Goal: Check status: Check status

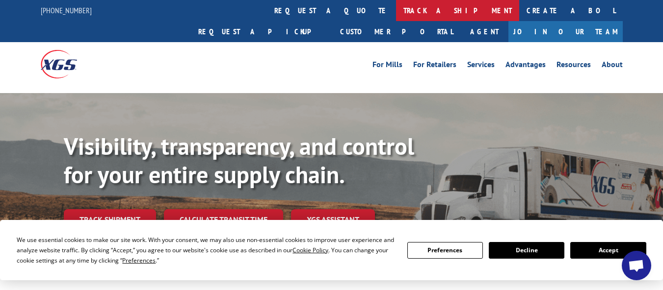
click at [396, 11] on link "track a shipment" at bounding box center [457, 10] width 123 height 21
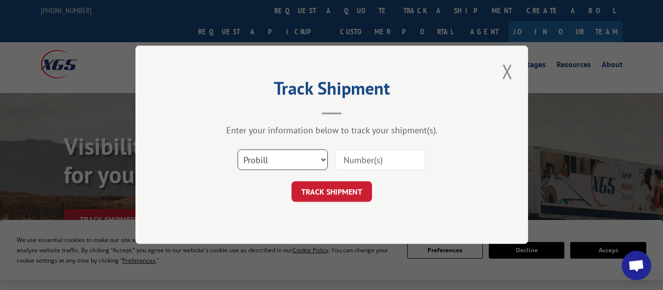
click at [324, 159] on select "Select category... Probill BOL PO" at bounding box center [282, 160] width 90 height 21
select select "bol"
click at [237, 150] on select "Select category... Probill BOL PO" at bounding box center [282, 160] width 90 height 21
click at [393, 162] on input at bounding box center [380, 160] width 90 height 21
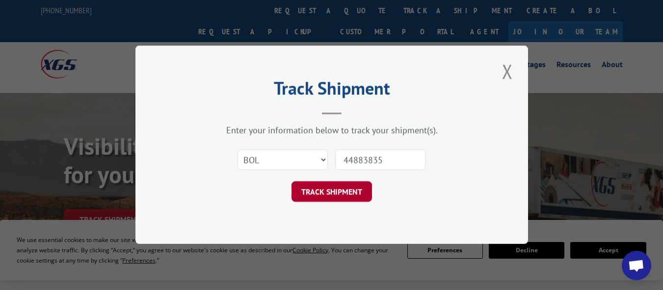
type input "44883835"
click at [346, 193] on button "TRACK SHIPMENT" at bounding box center [331, 192] width 80 height 21
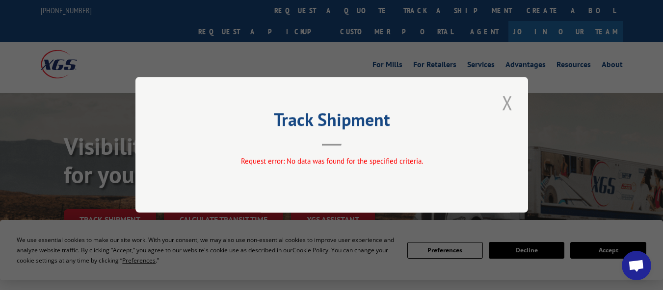
click at [512, 101] on button "Close modal" at bounding box center [507, 102] width 17 height 27
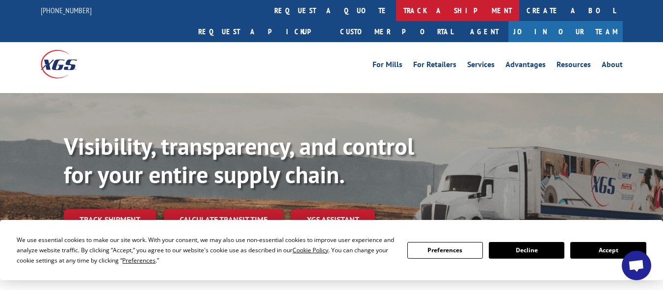
click at [396, 13] on link "track a shipment" at bounding box center [457, 10] width 123 height 21
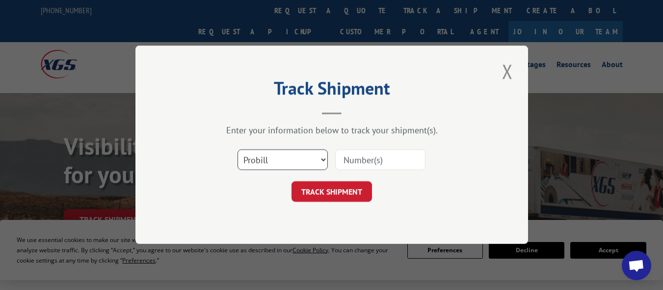
click at [321, 158] on select "Select category... Probill BOL PO" at bounding box center [282, 160] width 90 height 21
click at [237, 150] on select "Select category... Probill BOL PO" at bounding box center [282, 160] width 90 height 21
click at [396, 162] on input at bounding box center [380, 160] width 90 height 21
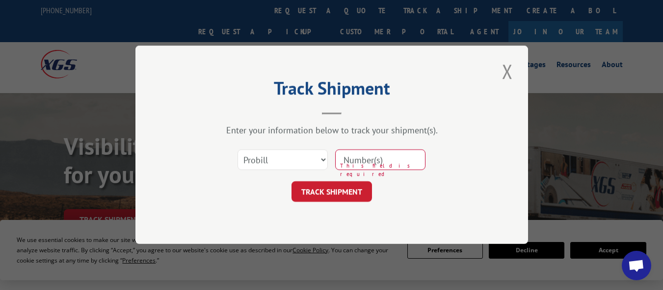
click at [350, 158] on input at bounding box center [380, 160] width 90 height 21
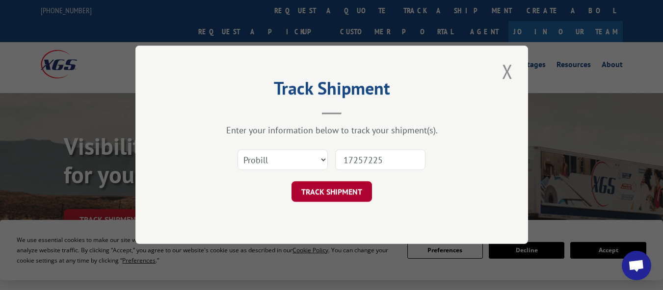
type input "17257225"
click at [339, 194] on button "TRACK SHIPMENT" at bounding box center [331, 192] width 80 height 21
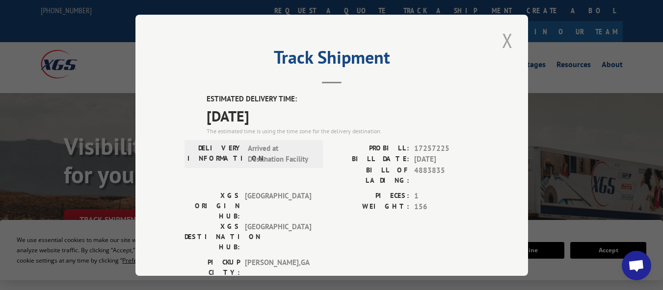
click at [506, 43] on button "Close modal" at bounding box center [507, 40] width 17 height 27
